Goal: Find specific page/section: Find specific page/section

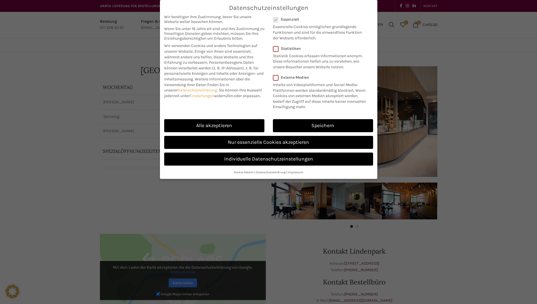
drag, startPoint x: 229, startPoint y: 127, endPoint x: 310, endPoint y: 1, distance: 149.9
click at [228, 127] on link "Alle akzeptieren" at bounding box center [214, 125] width 100 height 13
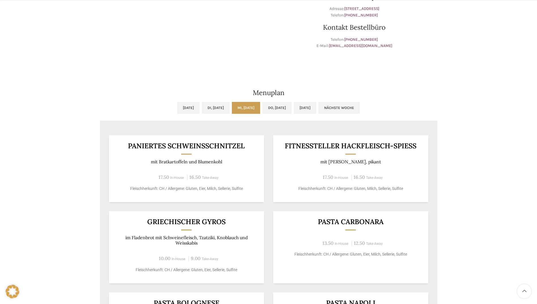
scroll to position [283, 0]
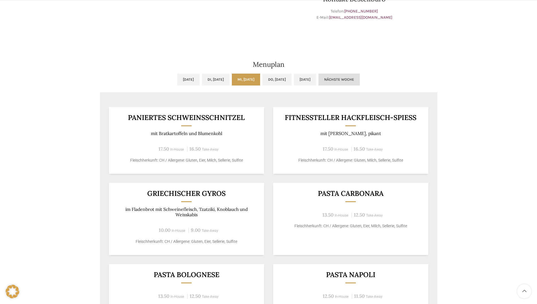
click at [360, 77] on link "Nächste Woche" at bounding box center [338, 80] width 41 height 12
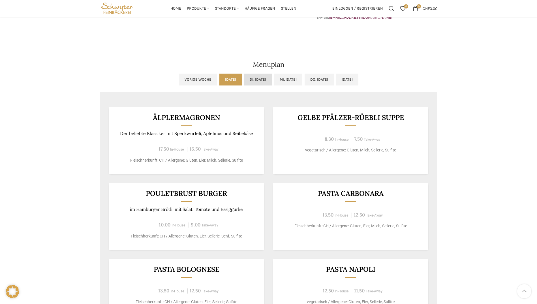
click at [244, 82] on link "Di, [DATE]" at bounding box center [258, 80] width 28 height 12
click at [219, 80] on link "[DATE]" at bounding box center [230, 80] width 22 height 12
click at [181, 79] on link "Vorige Woche" at bounding box center [198, 80] width 38 height 12
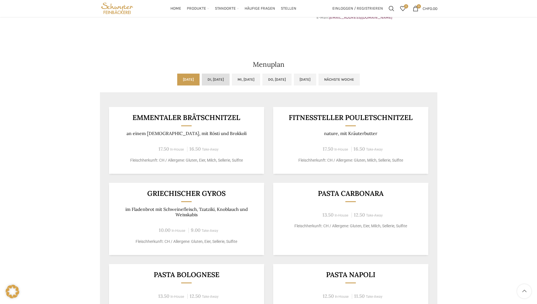
click at [220, 78] on link "Di, [DATE]" at bounding box center [216, 80] width 28 height 12
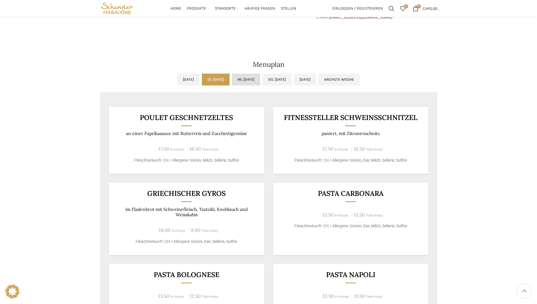
click at [241, 80] on link "Mi, [DATE]" at bounding box center [246, 80] width 28 height 12
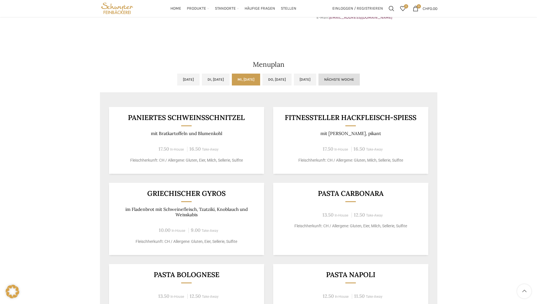
click at [352, 81] on link "Nächste Woche" at bounding box center [338, 80] width 41 height 12
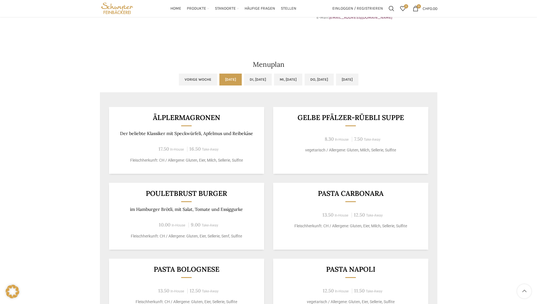
scroll to position [311, 0]
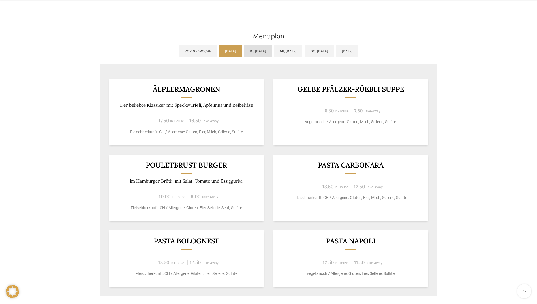
click at [258, 57] on link "Di, [DATE]" at bounding box center [258, 51] width 28 height 12
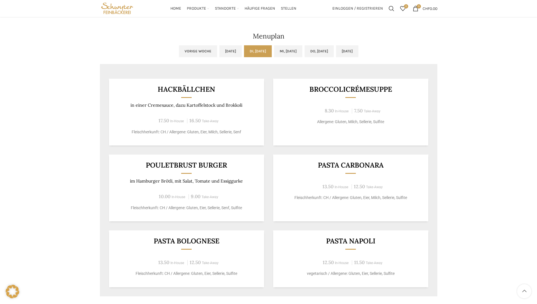
scroll to position [283, 0]
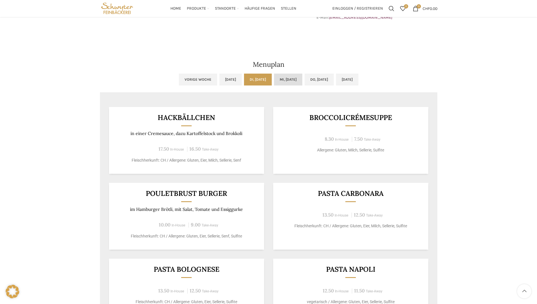
click at [283, 82] on link "Mi, [DATE]" at bounding box center [288, 80] width 28 height 12
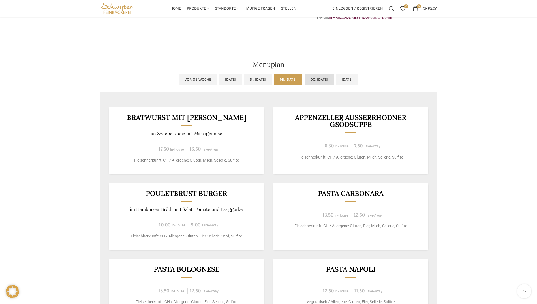
click at [313, 81] on link "Do, [DATE]" at bounding box center [319, 80] width 29 height 12
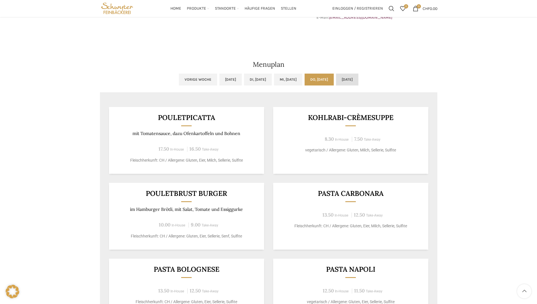
click at [358, 82] on link "[DATE]" at bounding box center [347, 80] width 22 height 12
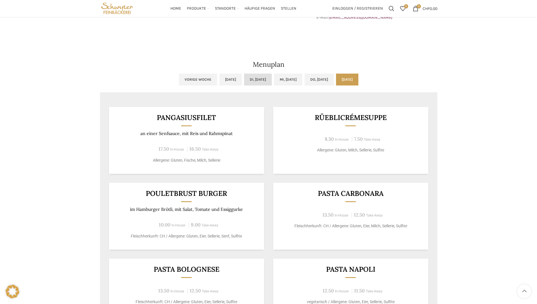
click at [244, 84] on link "Di, [DATE]" at bounding box center [258, 80] width 28 height 12
click at [493, 90] on div "[GEOGRAPHIC_DATA] Wochentag ÖFFNUNGSZEITEN [PERSON_NAME] 06:30 - 18:30 Uhr Sams…" at bounding box center [268, 54] width 537 height 570
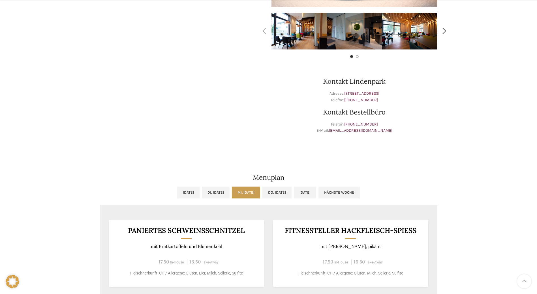
scroll to position [283, 0]
